Goal: Task Accomplishment & Management: Use online tool/utility

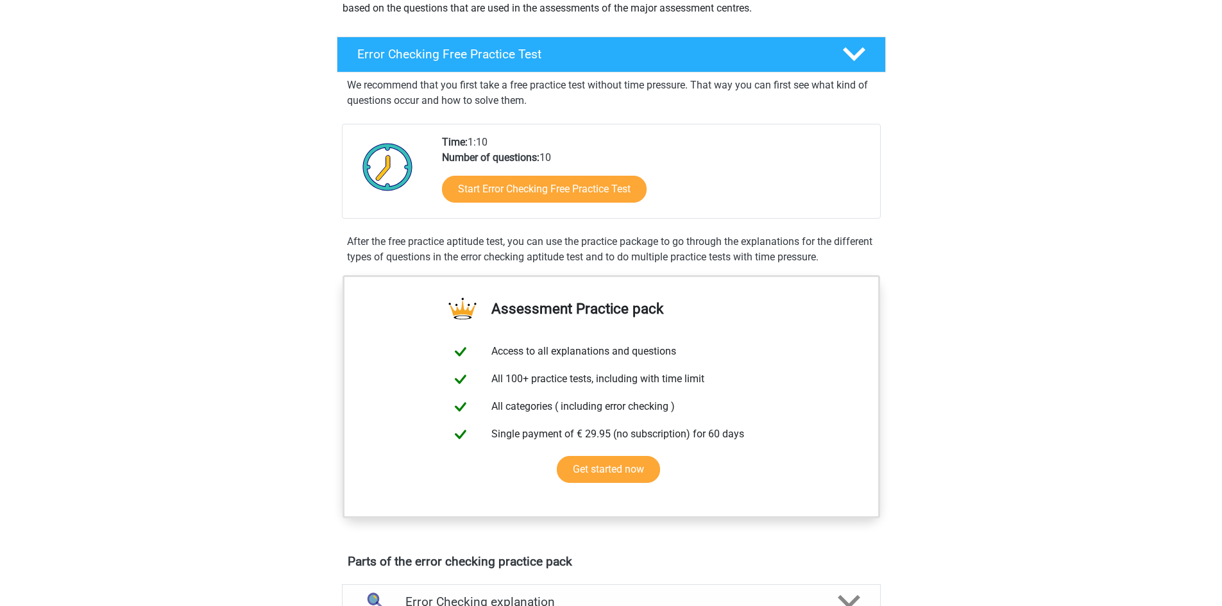
scroll to position [192, 0]
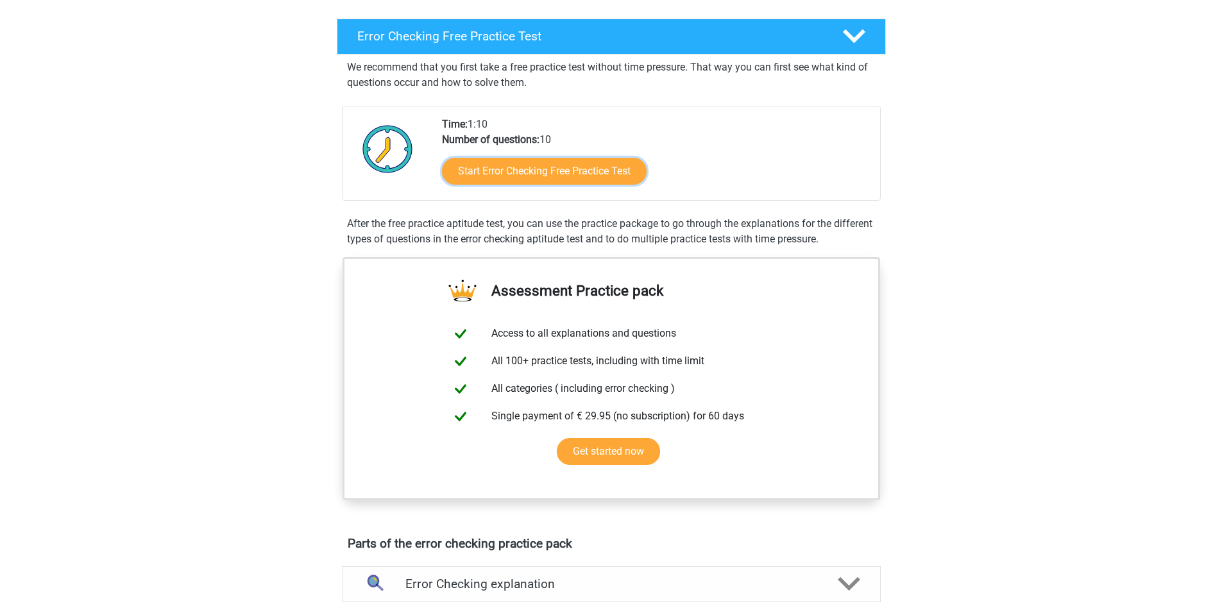
click at [539, 178] on link "Start Error Checking Free Practice Test" at bounding box center [544, 171] width 205 height 27
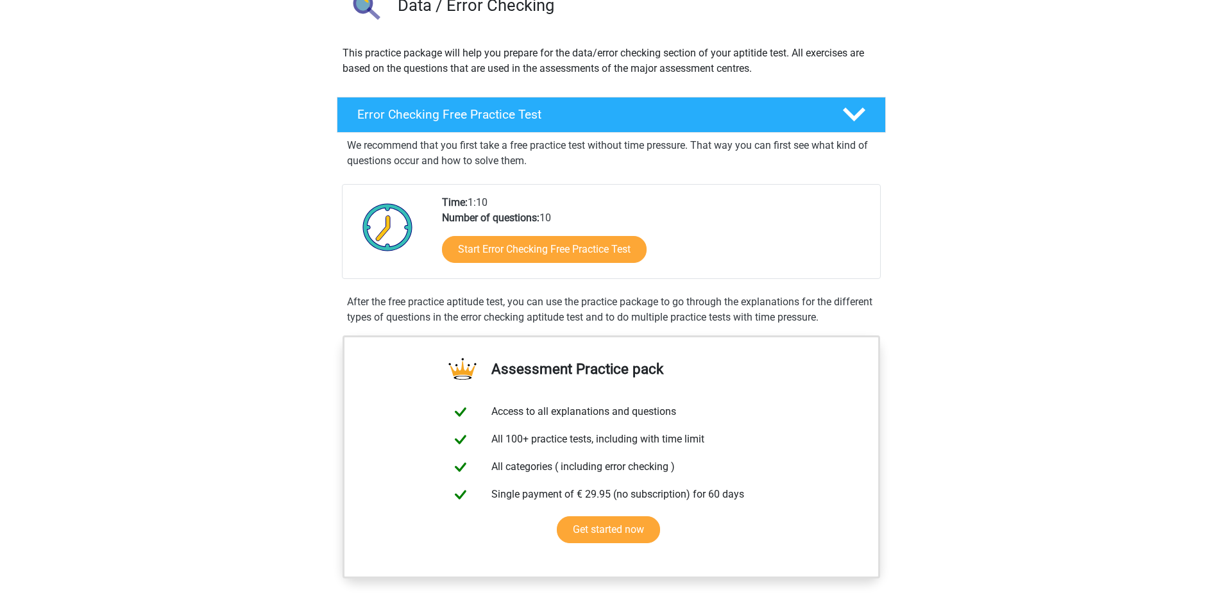
scroll to position [0, 0]
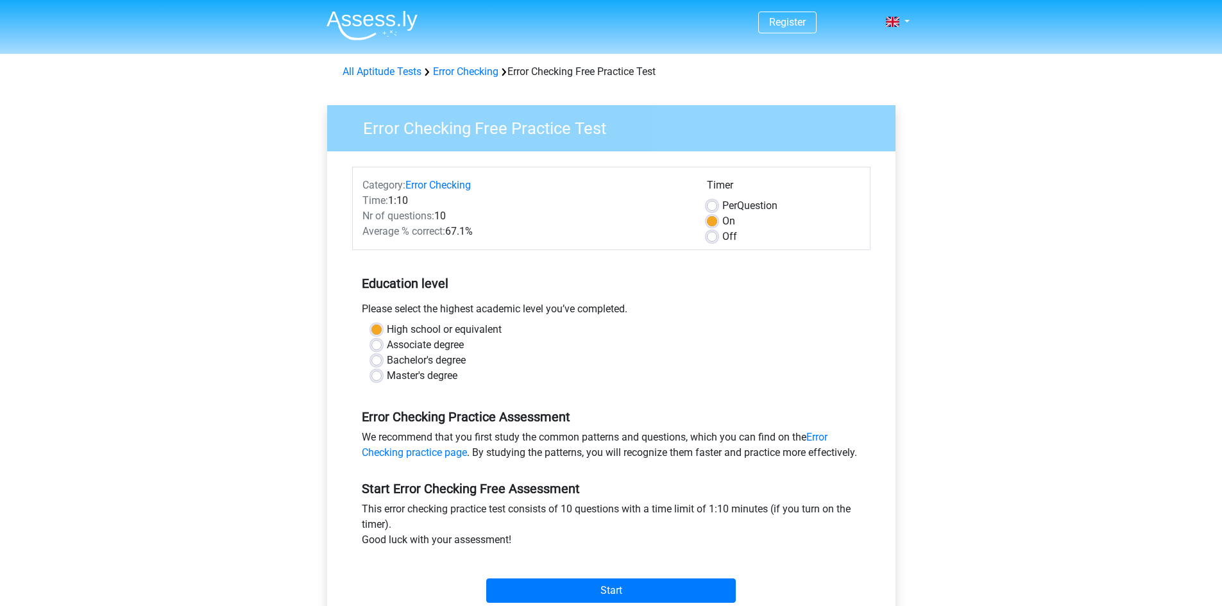
scroll to position [192, 0]
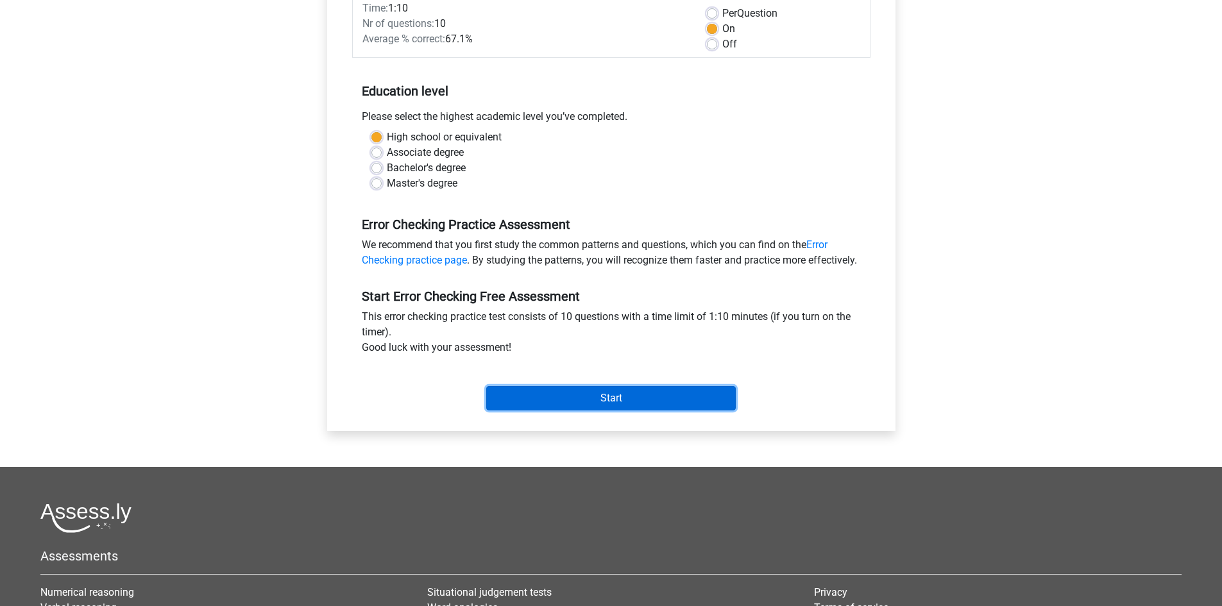
click at [587, 410] on input "Start" at bounding box center [610, 398] width 249 height 24
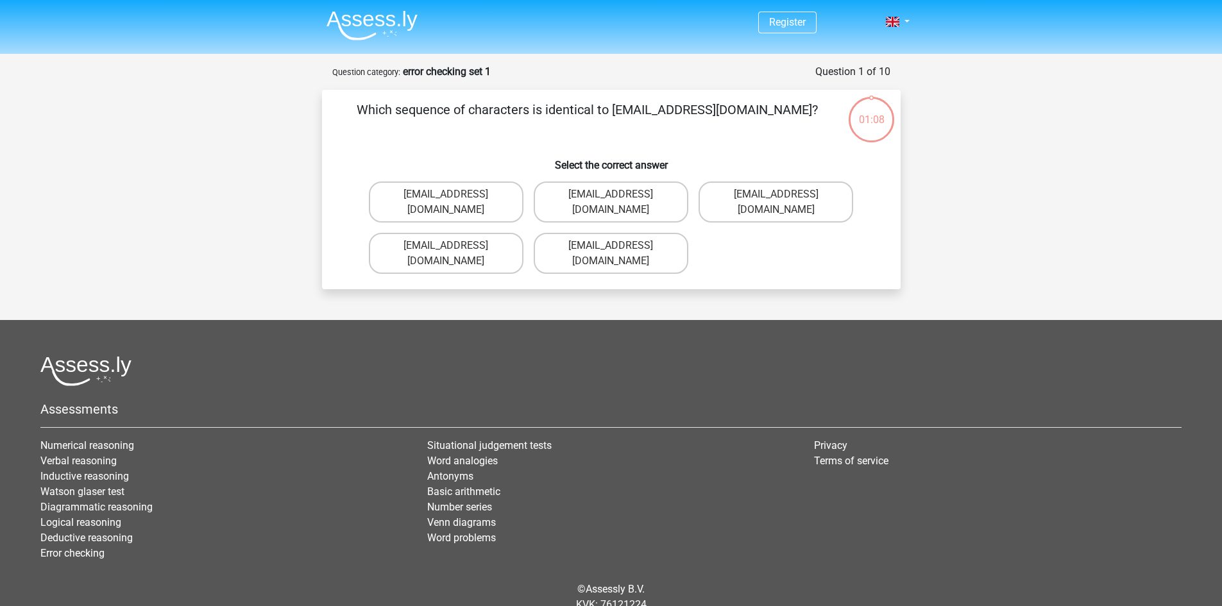
click at [715, 198] on label "[EMAIL_ADDRESS][DOMAIN_NAME]" at bounding box center [775, 202] width 155 height 41
click at [776, 198] on input "[EMAIL_ADDRESS][DOMAIN_NAME]" at bounding box center [780, 198] width 8 height 8
radio input "true"
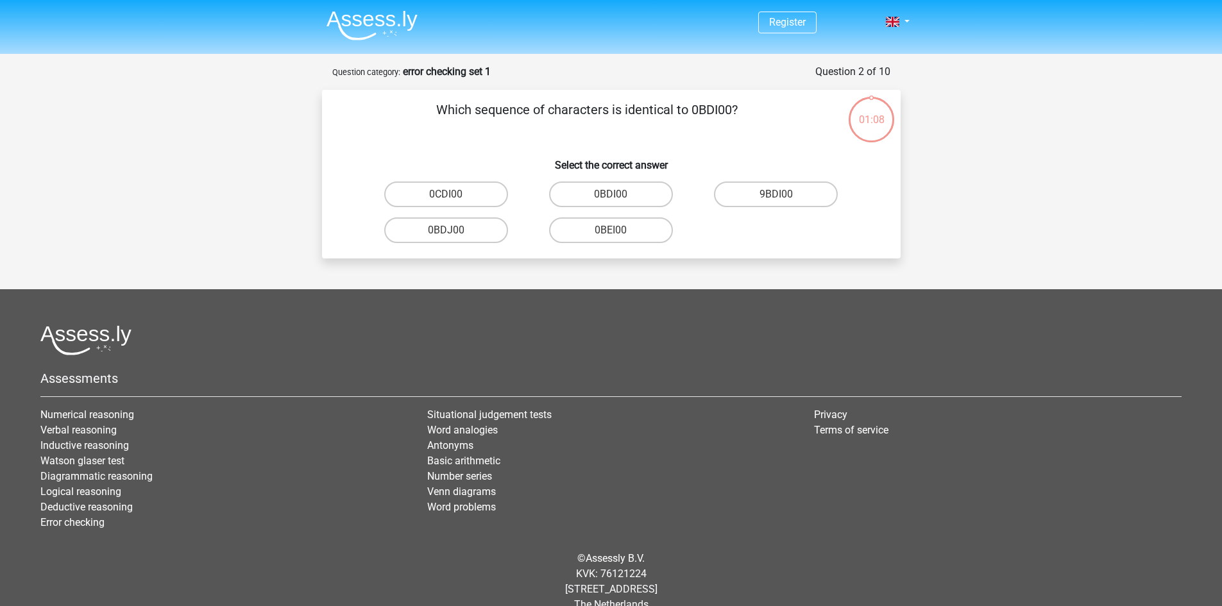
scroll to position [22, 0]
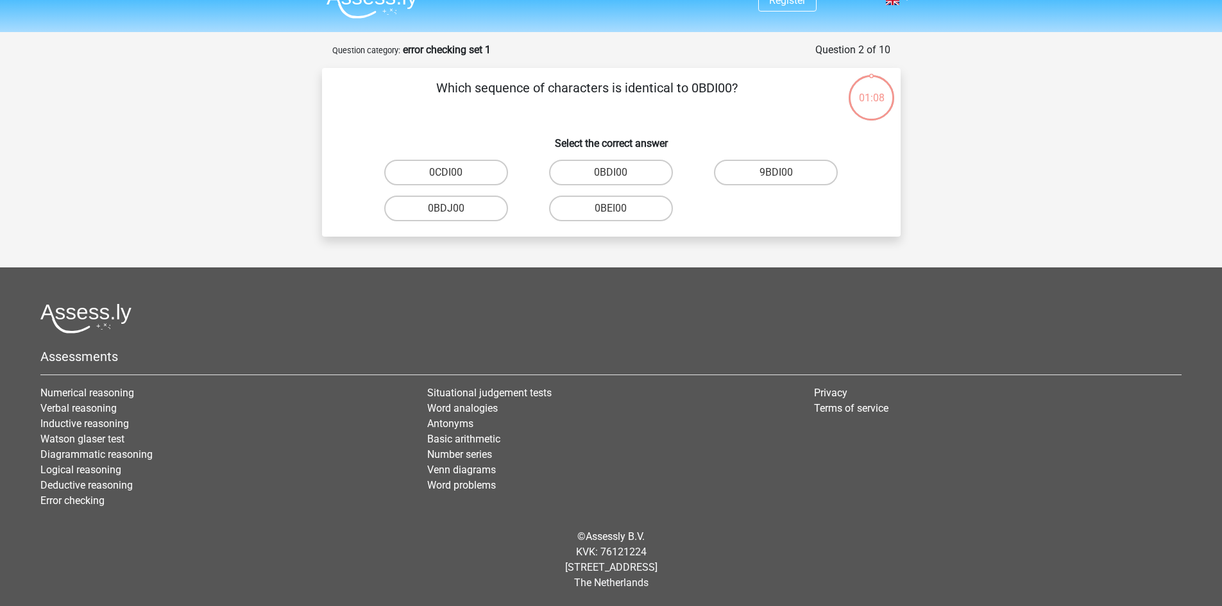
click at [595, 180] on label "0BDI00" at bounding box center [611, 173] width 124 height 26
click at [611, 180] on input "0BDI00" at bounding box center [615, 177] width 8 height 8
radio input "true"
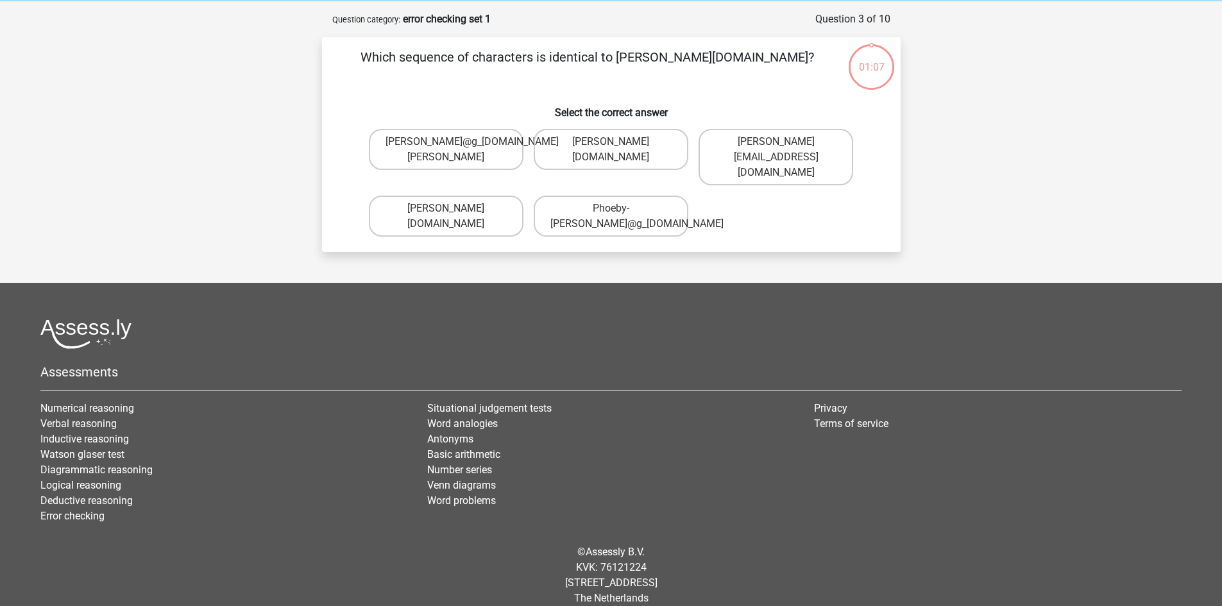
click at [614, 207] on label "Phoeby-Patterson@g_mail.gr" at bounding box center [611, 216] width 155 height 41
click at [614, 208] on input "Phoeby-Patterson@g_mail.gr" at bounding box center [615, 212] width 8 height 8
radio input "true"
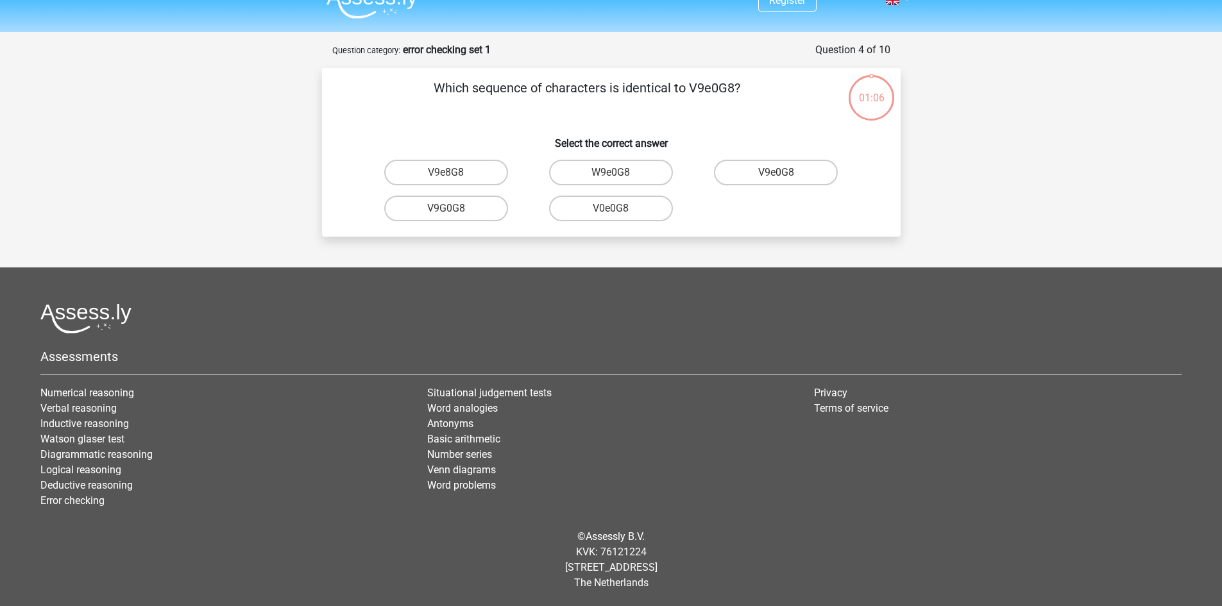
click at [636, 192] on div "V0e0G8" at bounding box center [610, 208] width 165 height 36
click at [636, 174] on label "W9e0G8" at bounding box center [611, 173] width 124 height 26
click at [619, 174] on input "W9e0G8" at bounding box center [615, 177] width 8 height 8
radio input "true"
click at [603, 193] on div "91051S" at bounding box center [610, 208] width 165 height 36
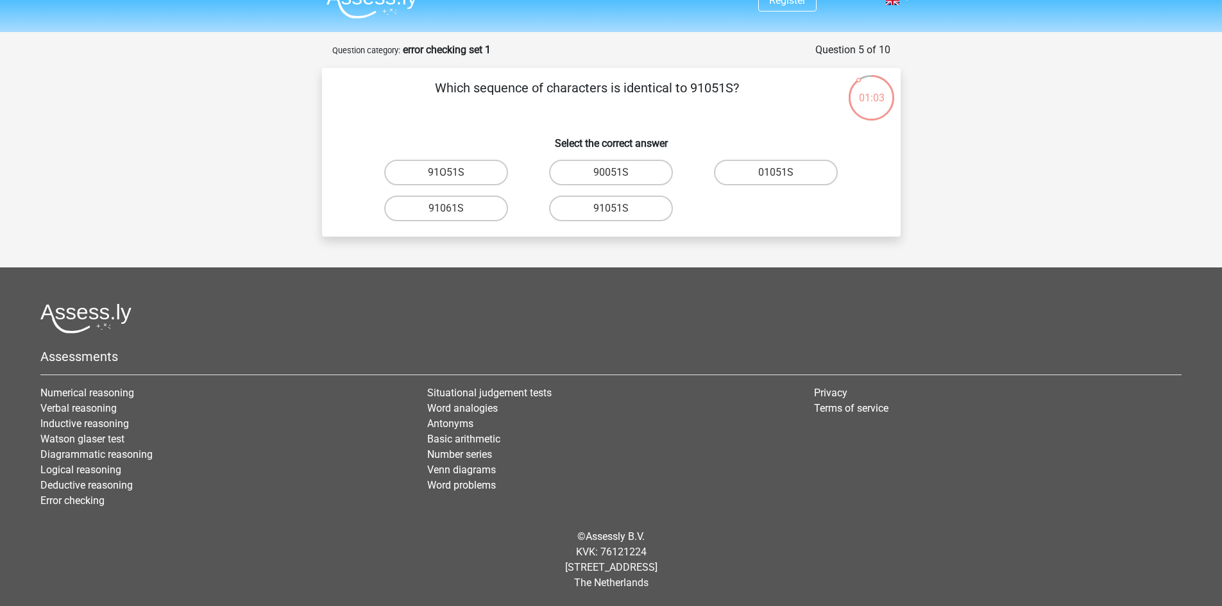
click at [603, 201] on label "91051S" at bounding box center [611, 209] width 124 height 26
click at [611, 208] on input "91051S" at bounding box center [615, 212] width 8 height 8
radio input "true"
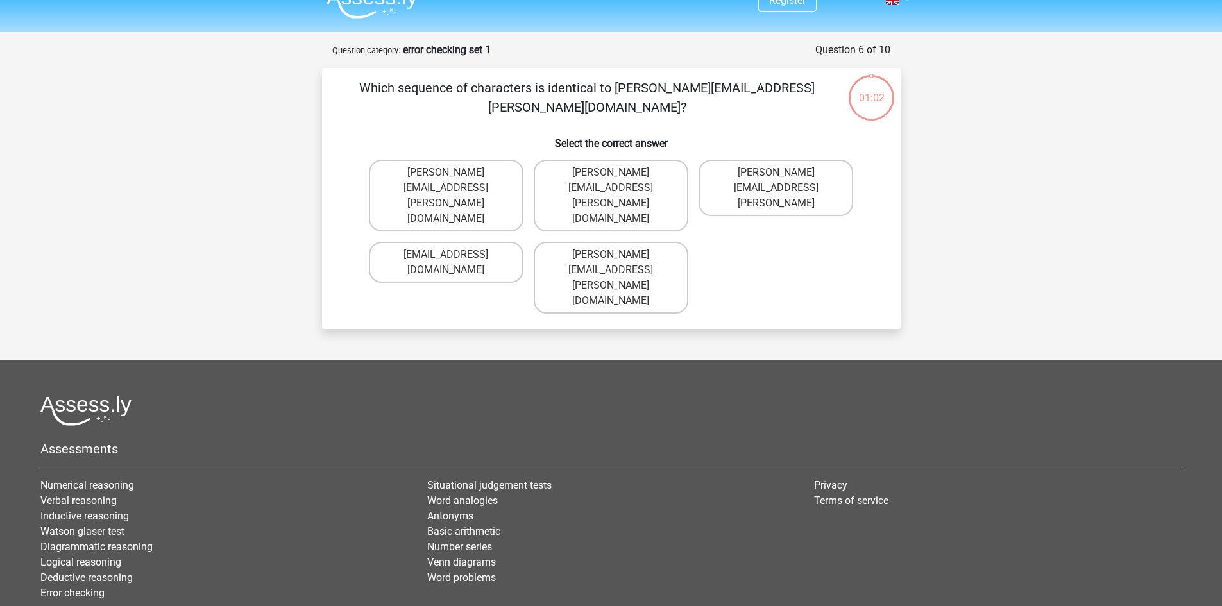
click at [589, 171] on label "Connor.Paterson@mailme.com" at bounding box center [611, 196] width 155 height 72
click at [611, 173] on input "Connor.Paterson@mailme.com" at bounding box center [615, 177] width 8 height 8
radio input "true"
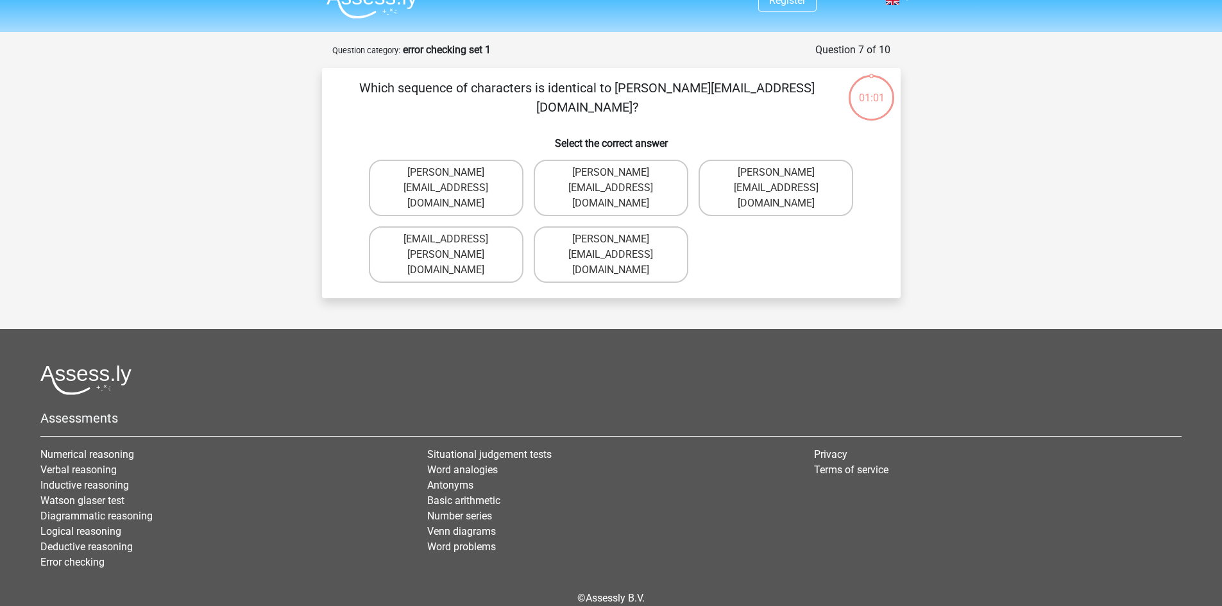
scroll to position [53, 0]
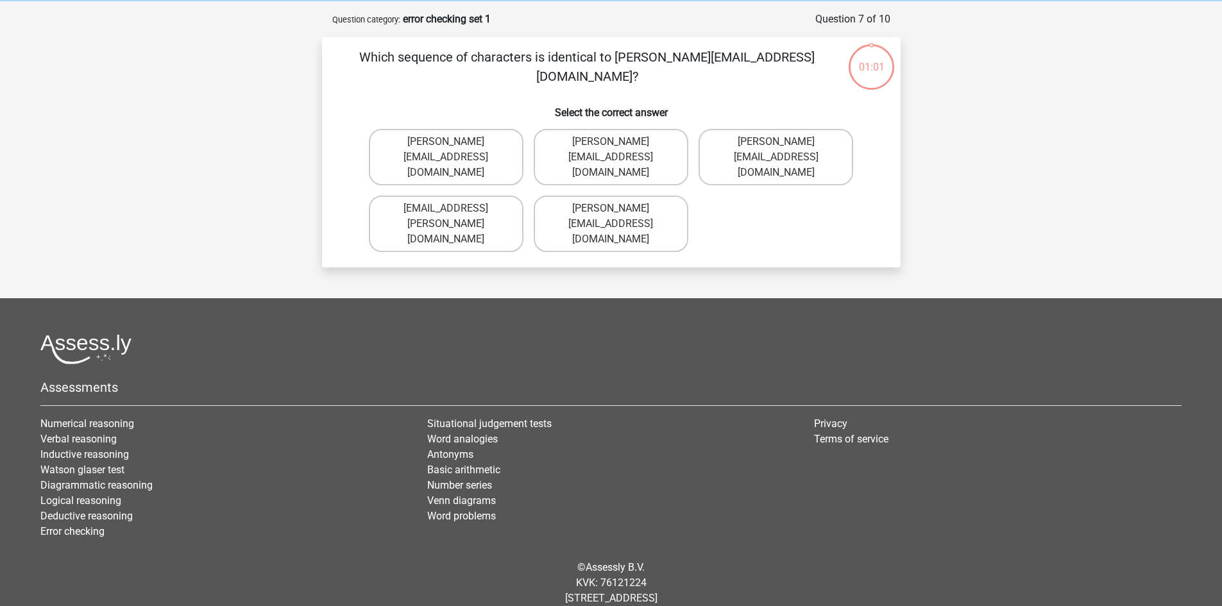
click at [591, 158] on label "Ava-Caroll@mailme.uk.com" at bounding box center [611, 157] width 155 height 56
click at [611, 150] on input "Ava-Caroll@mailme.uk.com" at bounding box center [615, 146] width 8 height 8
radio input "true"
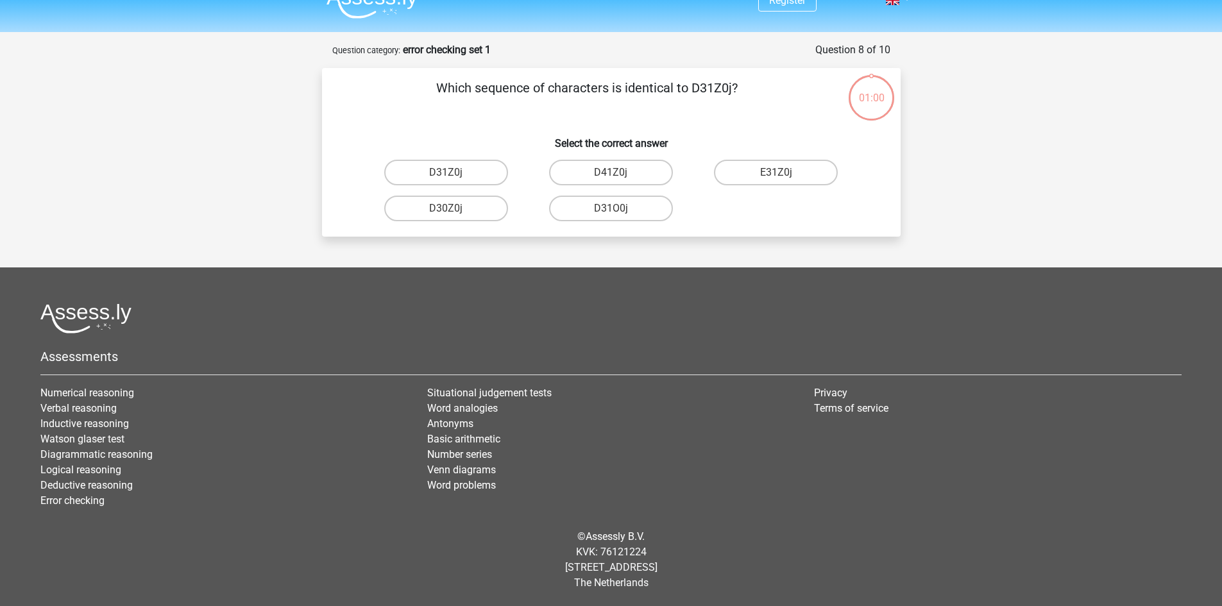
click at [580, 209] on label "D31O0j" at bounding box center [611, 209] width 124 height 26
click at [611, 209] on input "D31O0j" at bounding box center [615, 212] width 8 height 8
radio input "true"
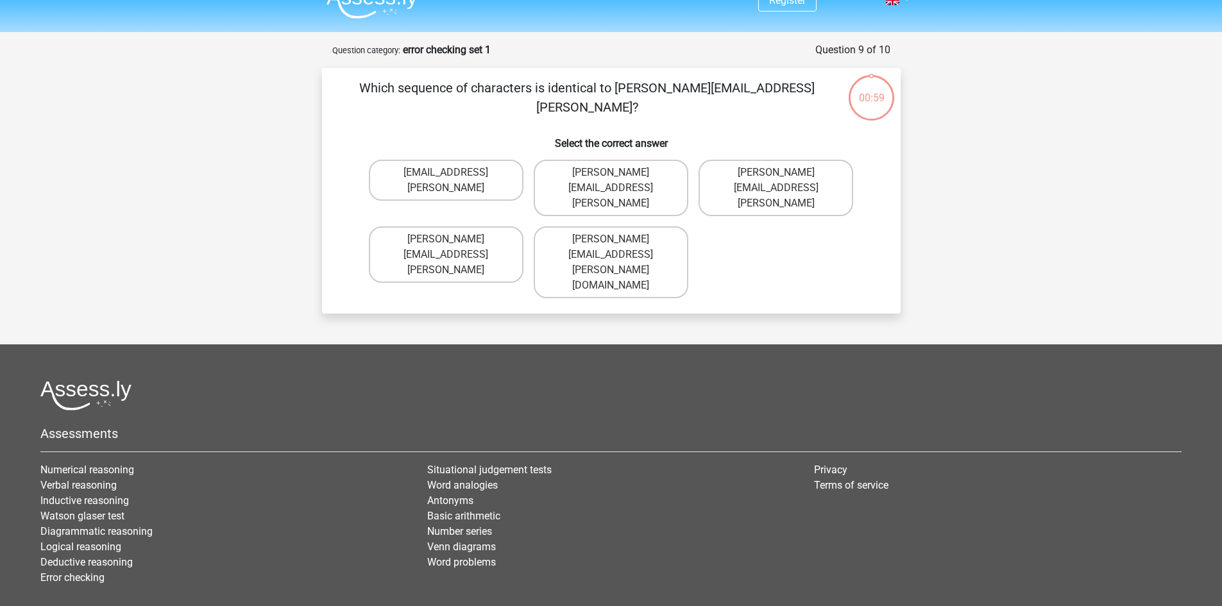
click at [627, 173] on label "Arthur.Bradley@memail.coo" at bounding box center [611, 188] width 155 height 56
click at [619, 173] on input "Arthur.Bradley@memail.coo" at bounding box center [615, 177] width 8 height 8
radio input "true"
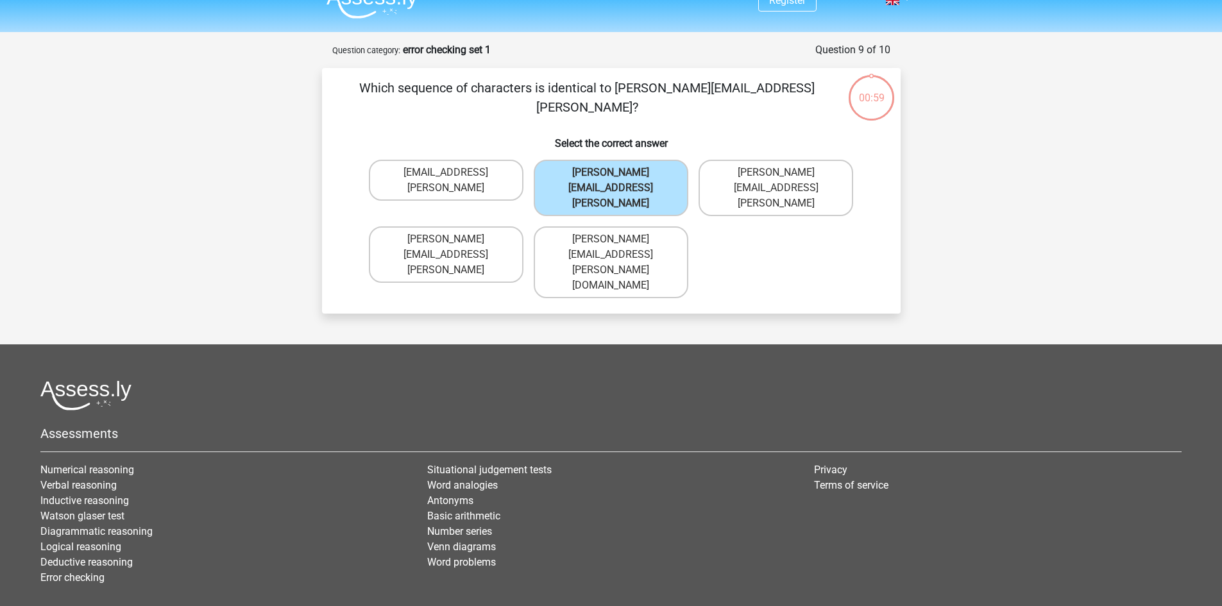
scroll to position [37, 0]
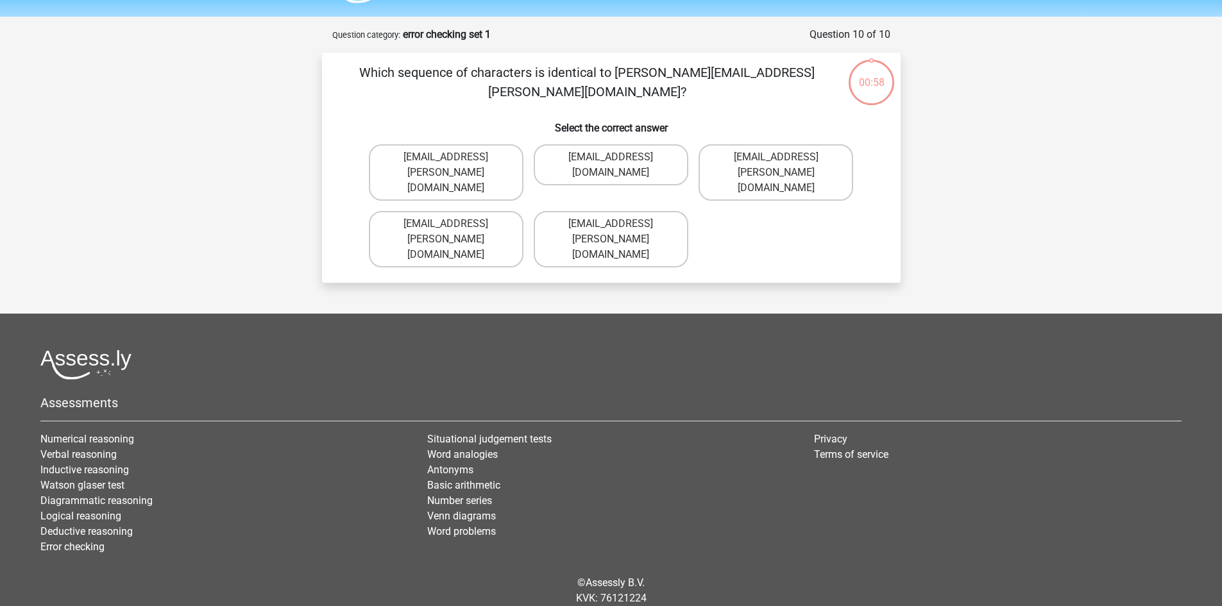
click at [613, 211] on label "Theo+Sadler@g-mail.uk.com" at bounding box center [611, 239] width 155 height 56
click at [613, 224] on input "Theo+Sadler@g-mail.uk.com" at bounding box center [615, 228] width 8 height 8
radio input "true"
